Goal: Find specific page/section: Find specific page/section

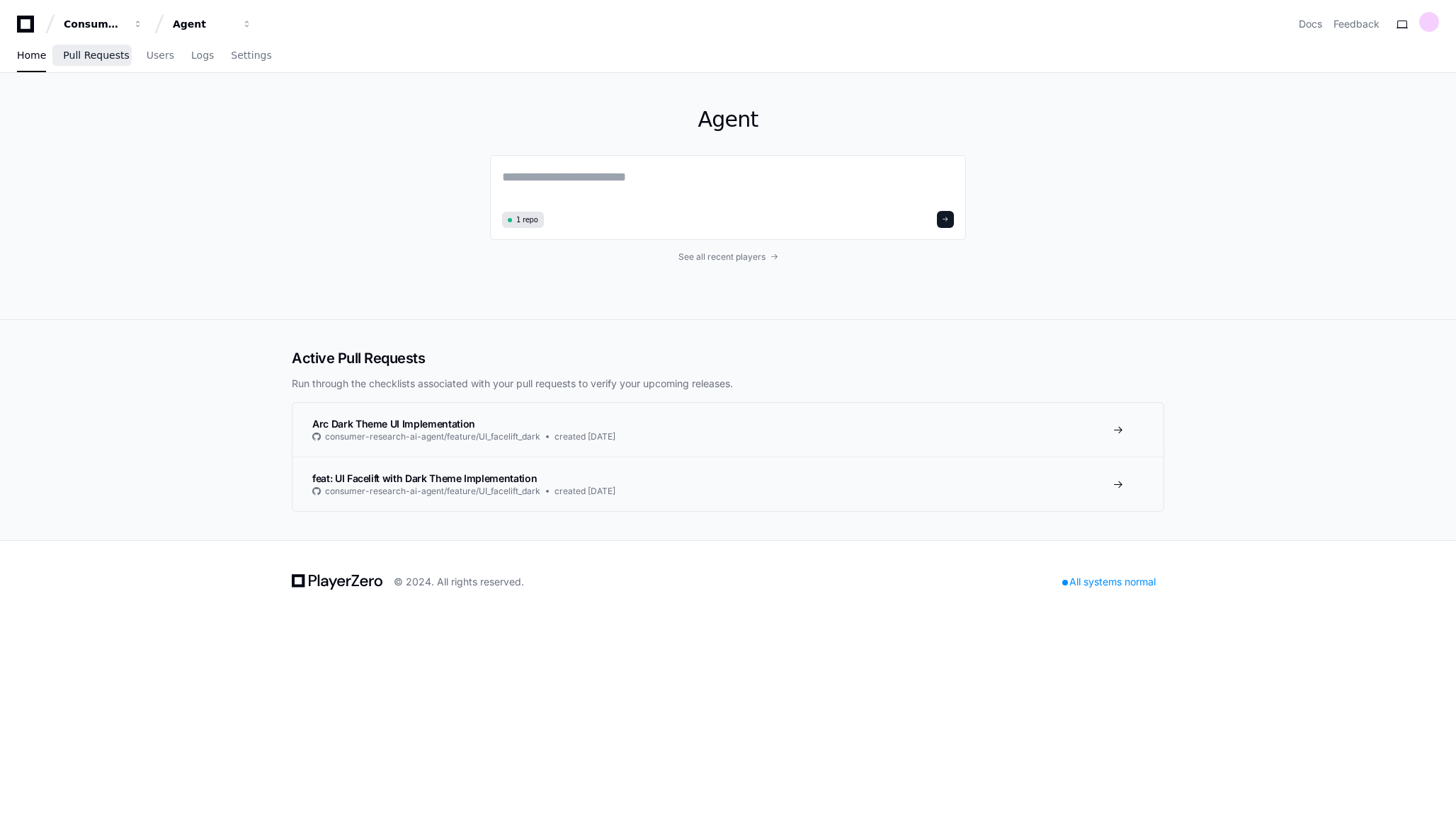
click at [90, 68] on link "Pull Requests" at bounding box center [96, 55] width 66 height 32
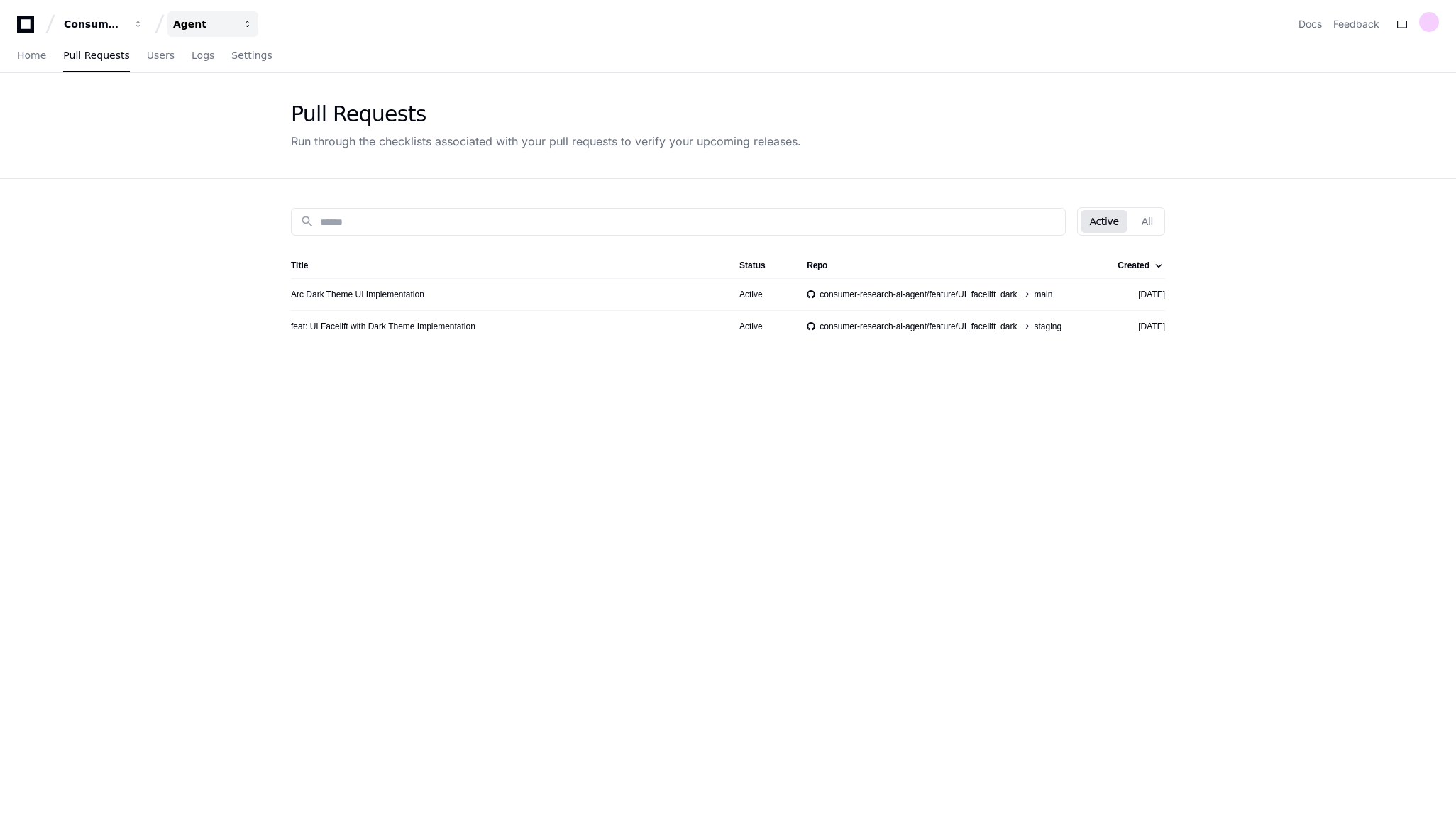
click at [125, 27] on div "Agent" at bounding box center [94, 24] width 61 height 14
click at [195, 27] on div "Agent" at bounding box center [203, 24] width 61 height 14
click at [133, 29] on button "Consumer Research AI" at bounding box center [103, 24] width 91 height 25
click at [1064, 482] on div "search Active All Title Status Repo Created Arc Dark Theme UI Implementation Ac…" at bounding box center [728, 592] width 908 height 826
